Goal: Task Accomplishment & Management: Complete application form

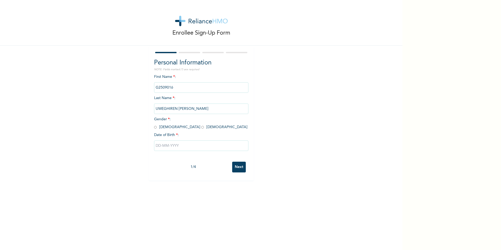
click at [154, 127] on input "radio" at bounding box center [155, 127] width 3 height 5
radio input "true"
click at [193, 145] on input "text" at bounding box center [201, 146] width 94 height 10
click at [196, 205] on span "16" at bounding box center [197, 204] width 3 height 9
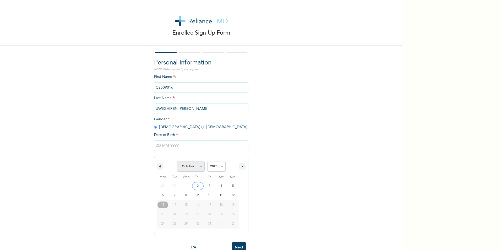
click at [199, 168] on select "January February March April May June July August September October November De…" at bounding box center [191, 166] width 28 height 10
select select "7"
click at [177, 162] on select "January February March April May June July August September October November De…" at bounding box center [191, 166] width 28 height 10
click at [222, 167] on select "2025 2024 2023 2022 2021 2020 2019 2018 2017 2016 2015 2014 2013 2012 2011 2010…" at bounding box center [216, 166] width 18 height 10
select select "1969"
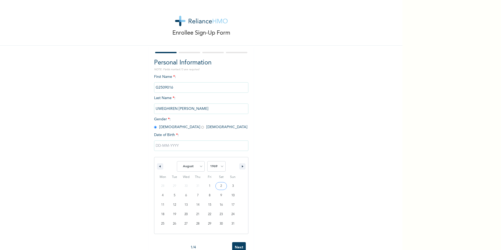
click at [207, 162] on select "2025 2024 2023 2022 2021 2020 2019 2018 2017 2016 2015 2014 2013 2012 2011 2010…" at bounding box center [216, 166] width 18 height 10
drag, startPoint x: 218, startPoint y: 205, endPoint x: 221, endPoint y: 205, distance: 2.7
type input "[DATE]"
click at [236, 166] on input "Next" at bounding box center [239, 167] width 14 height 11
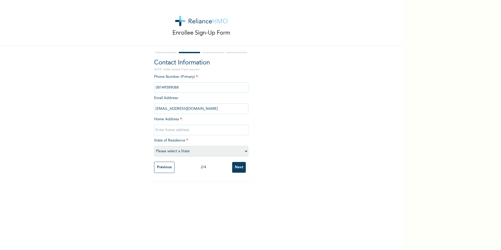
click at [175, 130] on input "text" at bounding box center [201, 130] width 94 height 10
type input "14th Ikponwosa Stre"
